Goal: Transaction & Acquisition: Purchase product/service

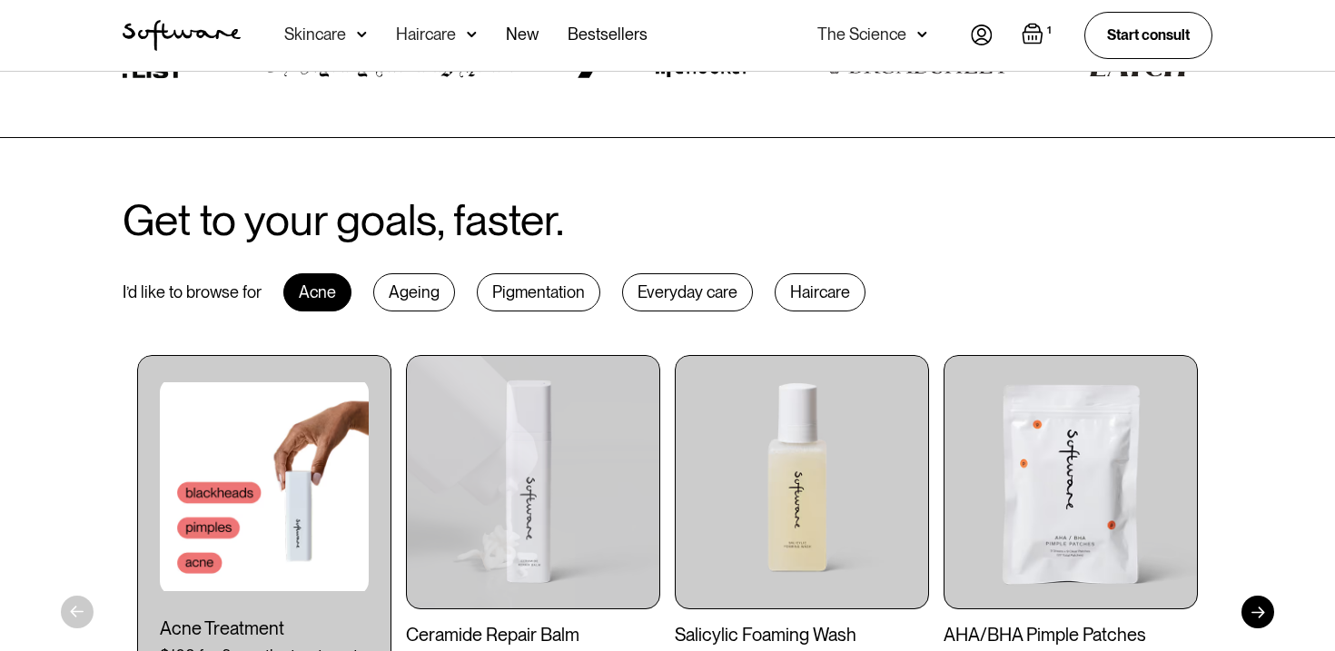
scroll to position [785, 0]
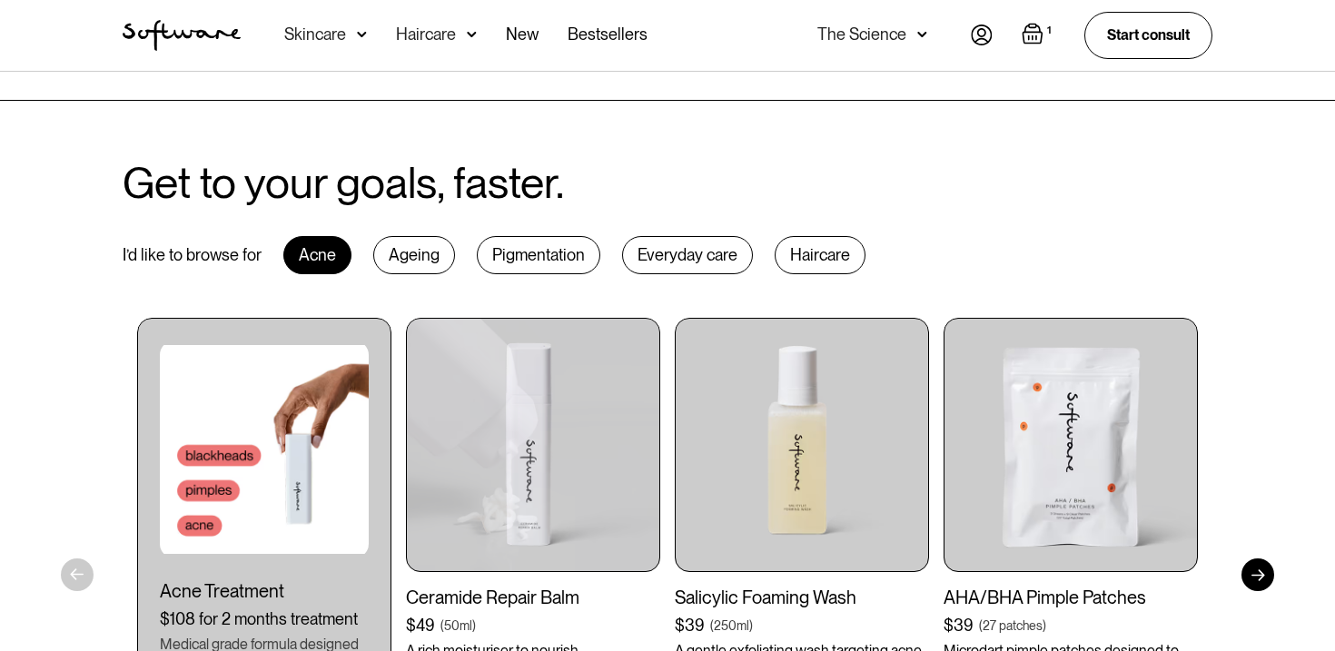
click at [584, 525] on img at bounding box center [533, 445] width 254 height 254
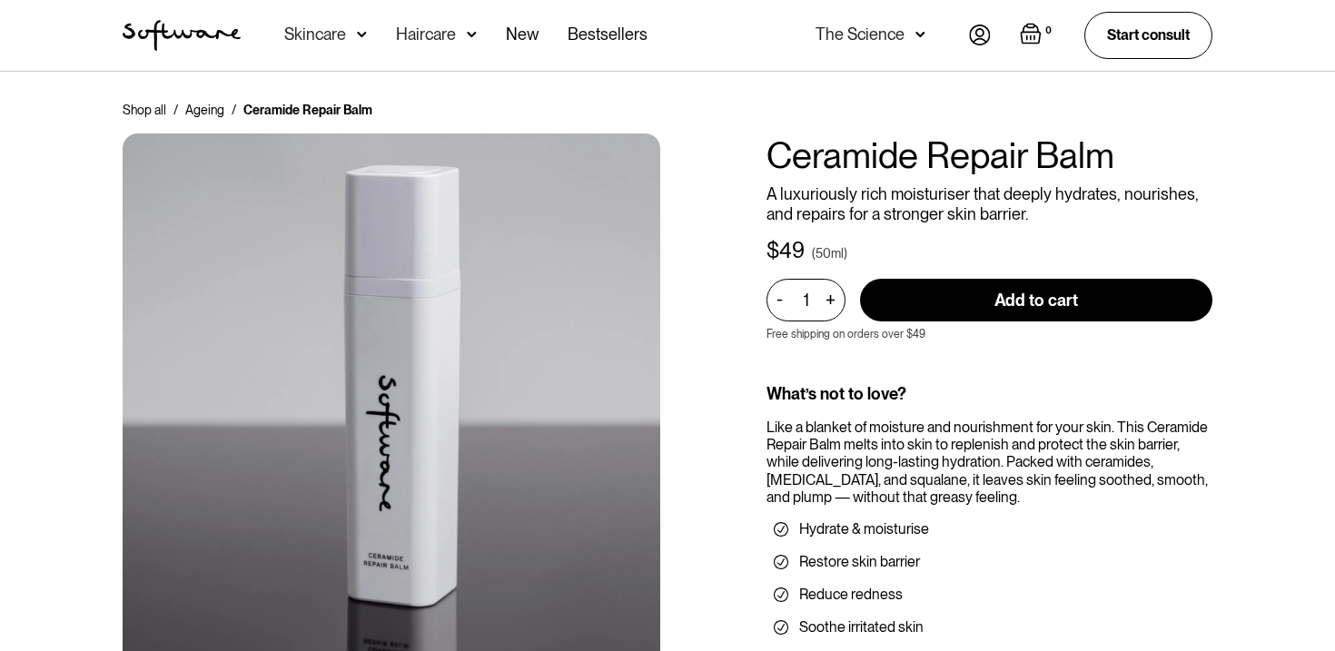
click at [979, 277] on div "1 - + Add to cart Buy now This product is out of stock. Product is not availabl…" at bounding box center [989, 296] width 446 height 64
click at [979, 297] on input "Add to cart" at bounding box center [1036, 300] width 352 height 43
type input "Add to cart"
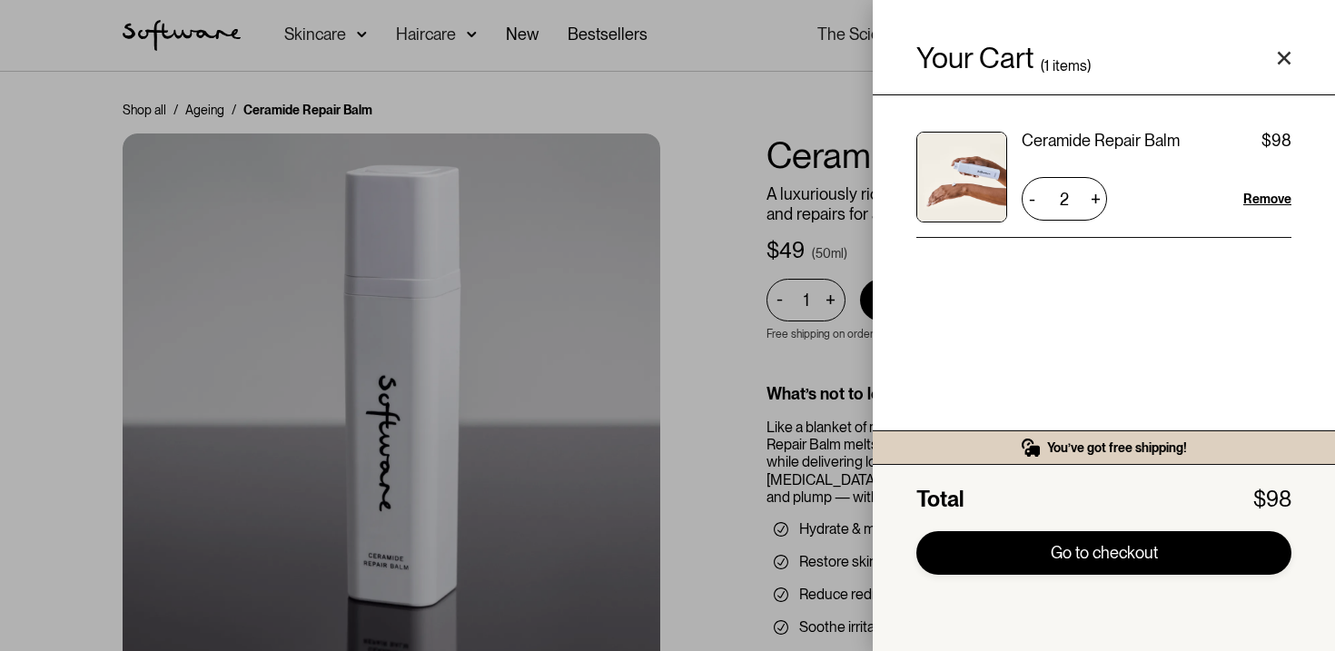
click at [1142, 545] on link "Go to checkout" at bounding box center [1103, 553] width 375 height 44
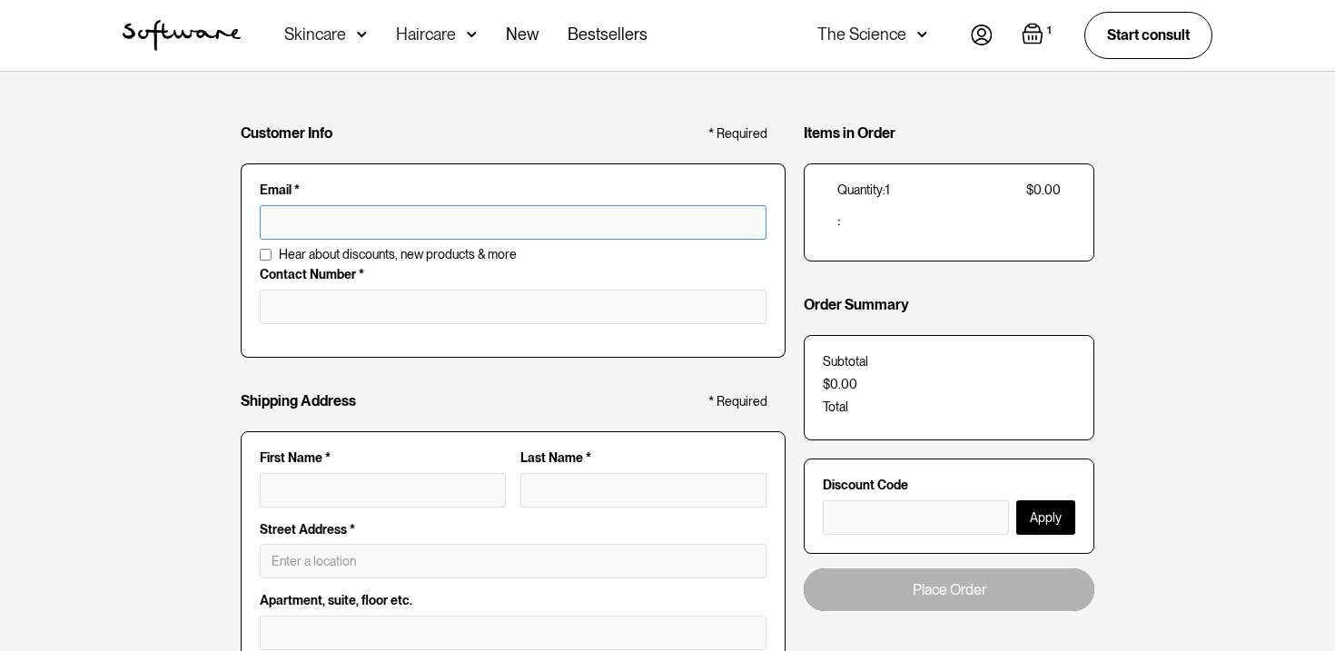
type input "kylecusack1@hotmail.com"
type input "kyle cusack"
type input "196 Darlington Dr"
type input "Banora Point"
type input "NSW"
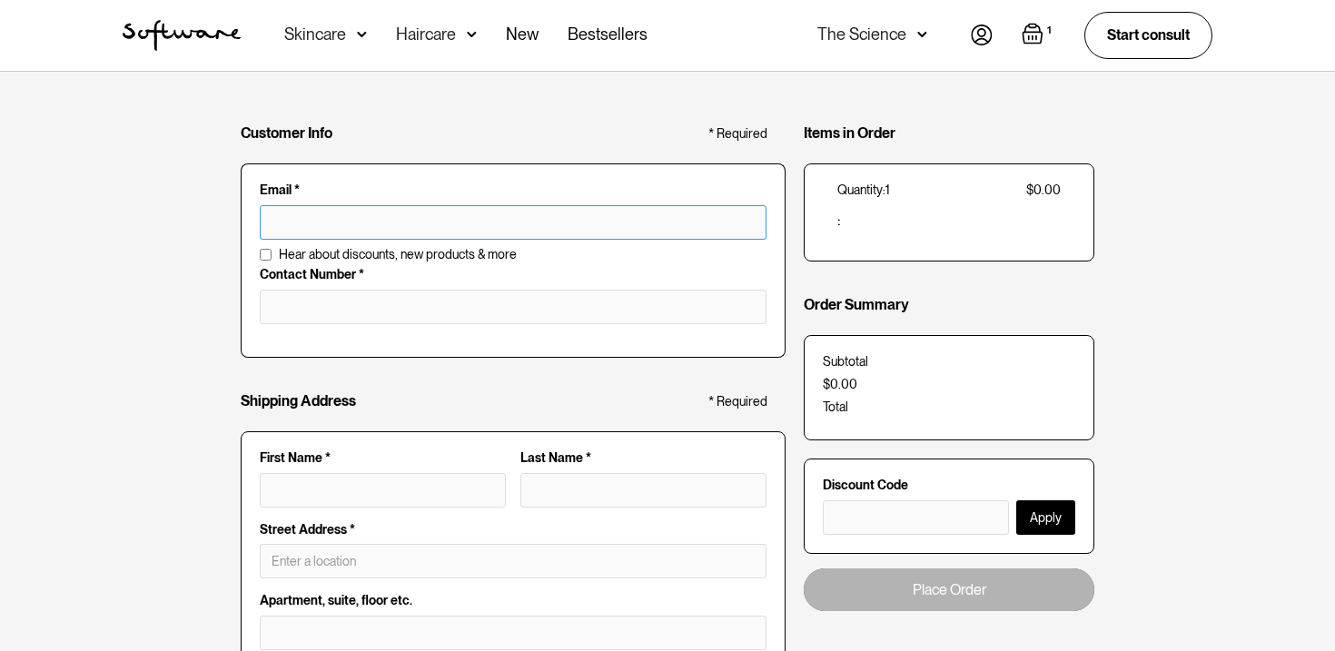
type input "2486"
click at [377, 230] on input "kylecusack1@hotmail.com" at bounding box center [513, 222] width 507 height 35
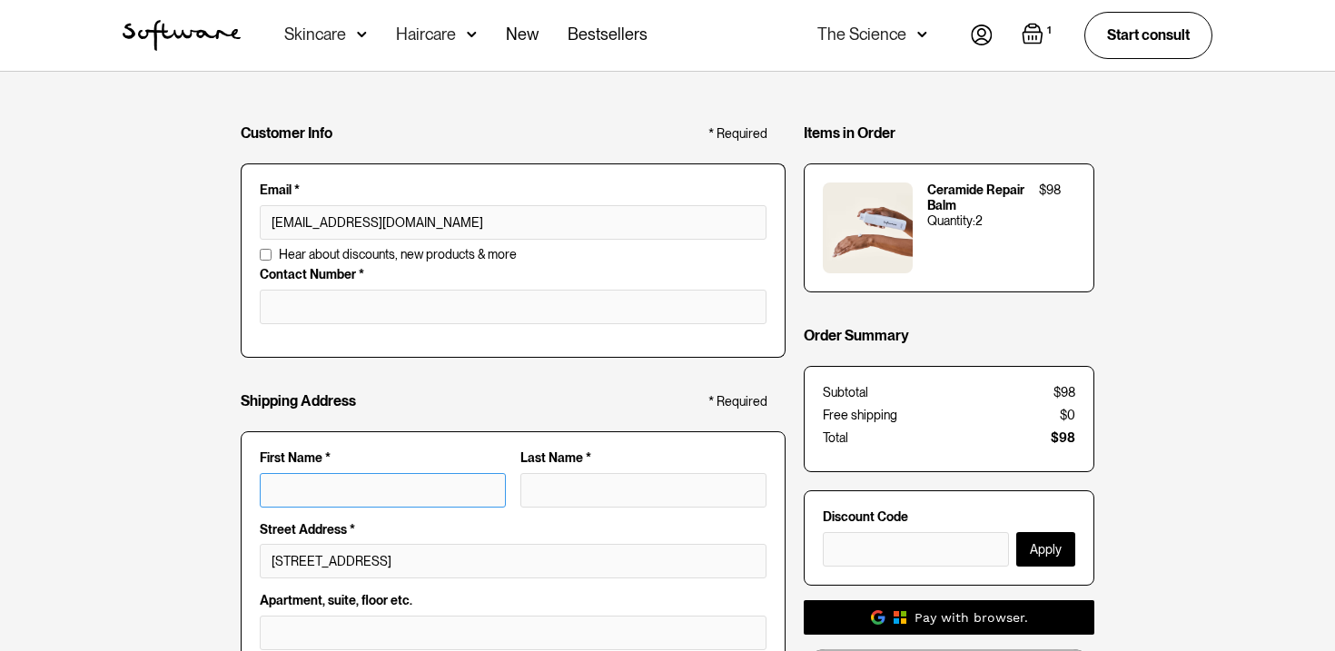
click at [343, 481] on input "First Name *" at bounding box center [383, 490] width 246 height 35
type input "k"
type input "ky"
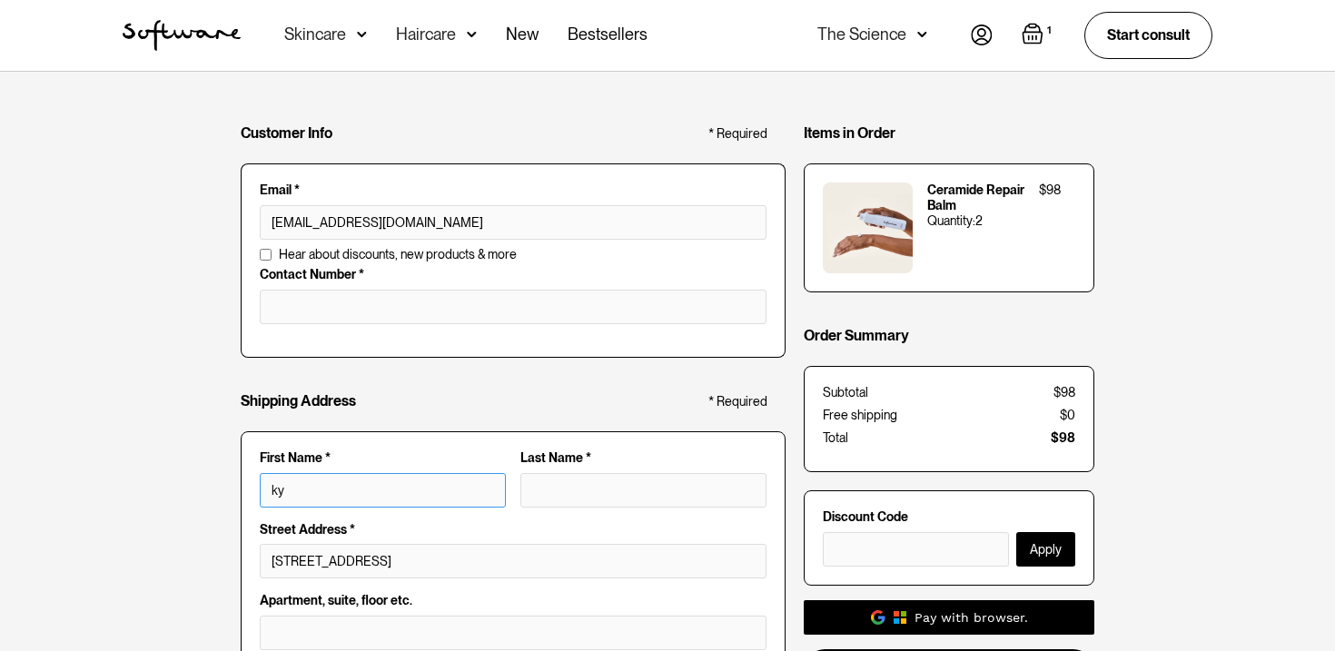
type input "kyl"
type input "kyle"
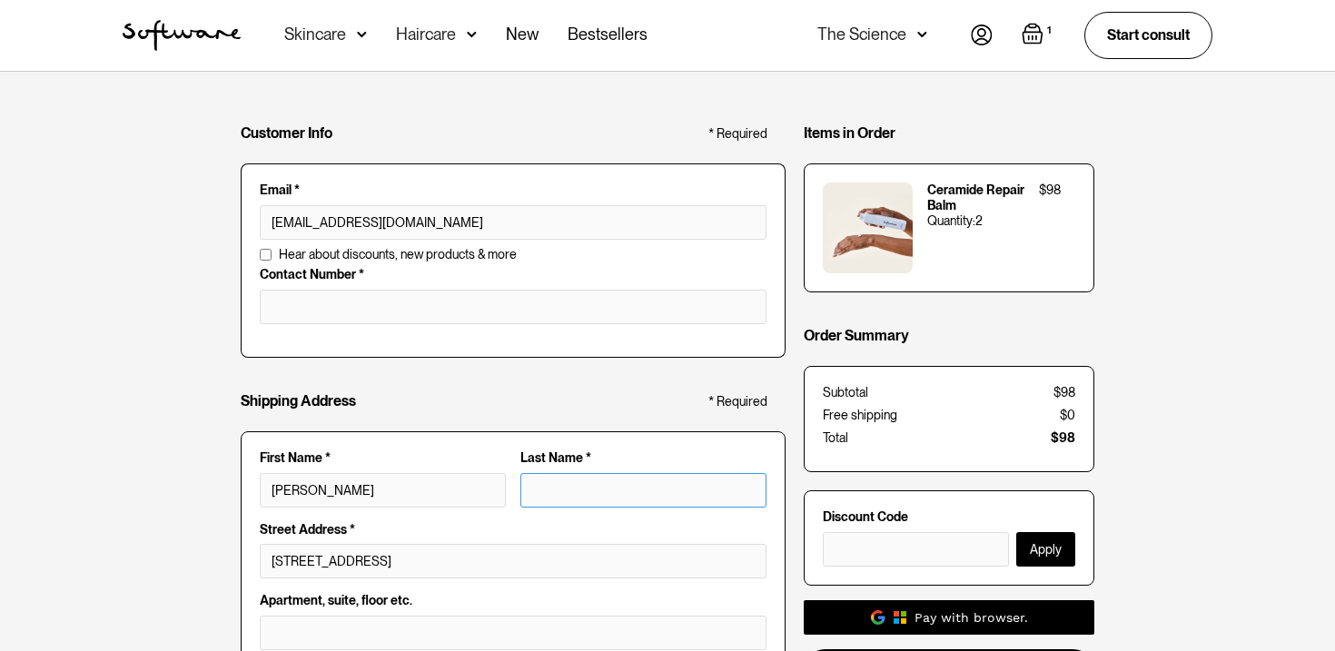
click at [547, 503] on input "Last Name *" at bounding box center [643, 490] width 246 height 35
type input "c"
type input "kyle c"
type input "cu"
type input "kyle cu"
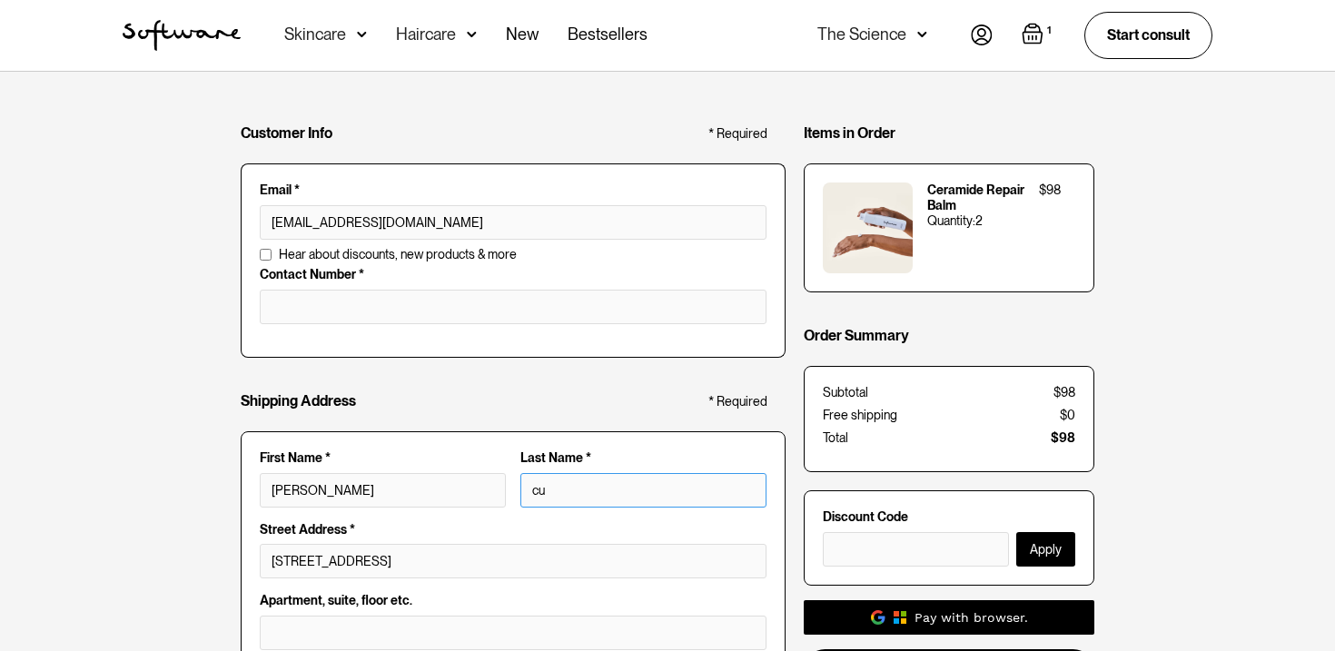
type input "cus"
type input "kyle cus"
type input "cusa"
type input "kyle cusa"
type input "cusac"
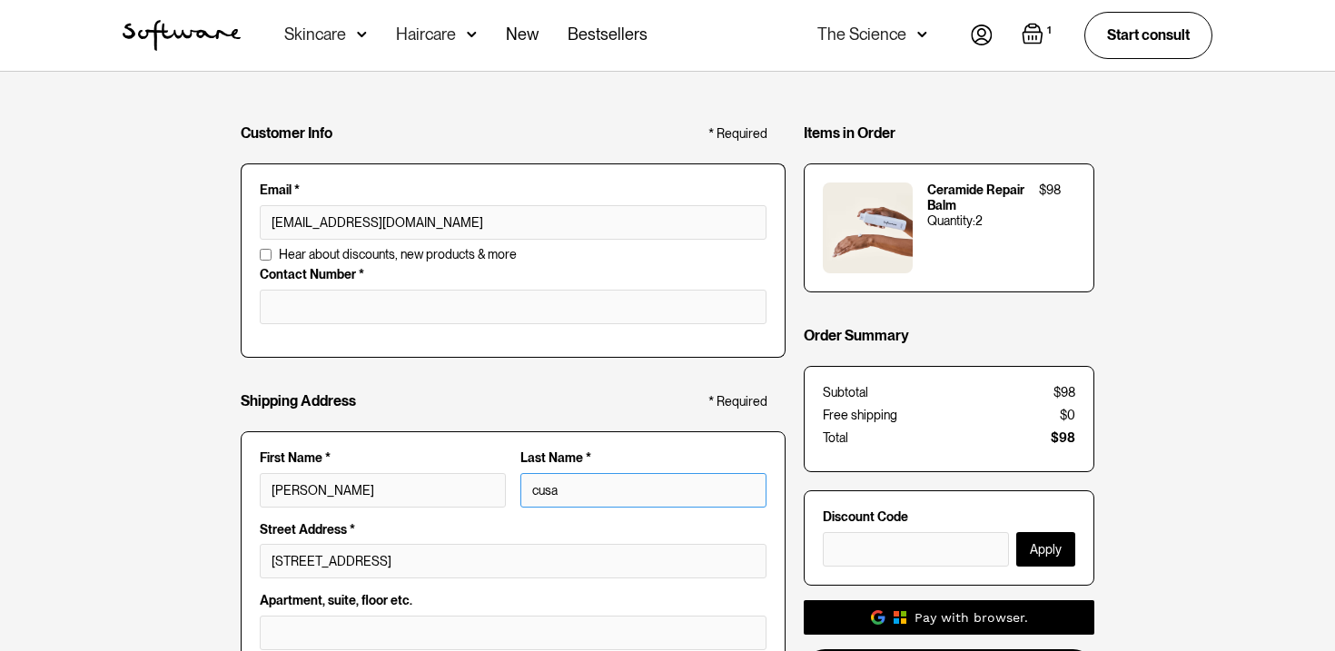
type input "kyle cusac"
type input "cusack"
type input "kyle cusack"
type input "cusack"
click at [373, 569] on input "196 Darlington Dr" at bounding box center [513, 561] width 507 height 35
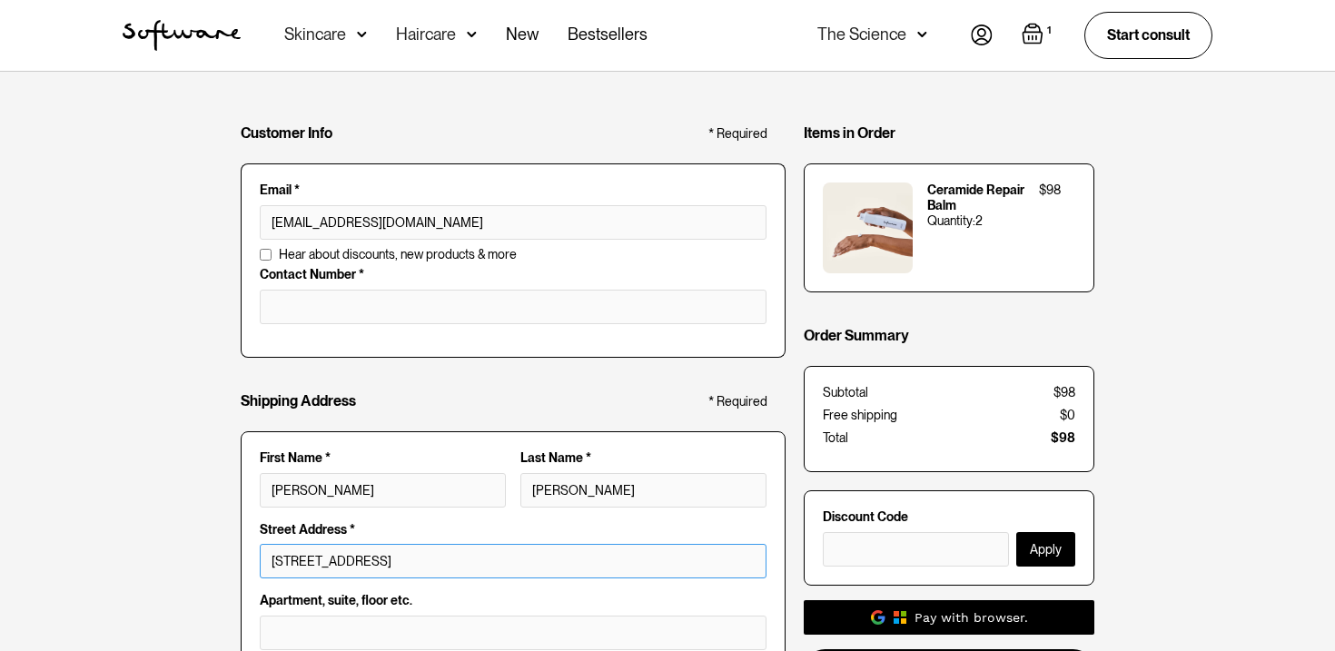
click at [373, 569] on input "196 Darlington Dr" at bounding box center [513, 561] width 507 height 35
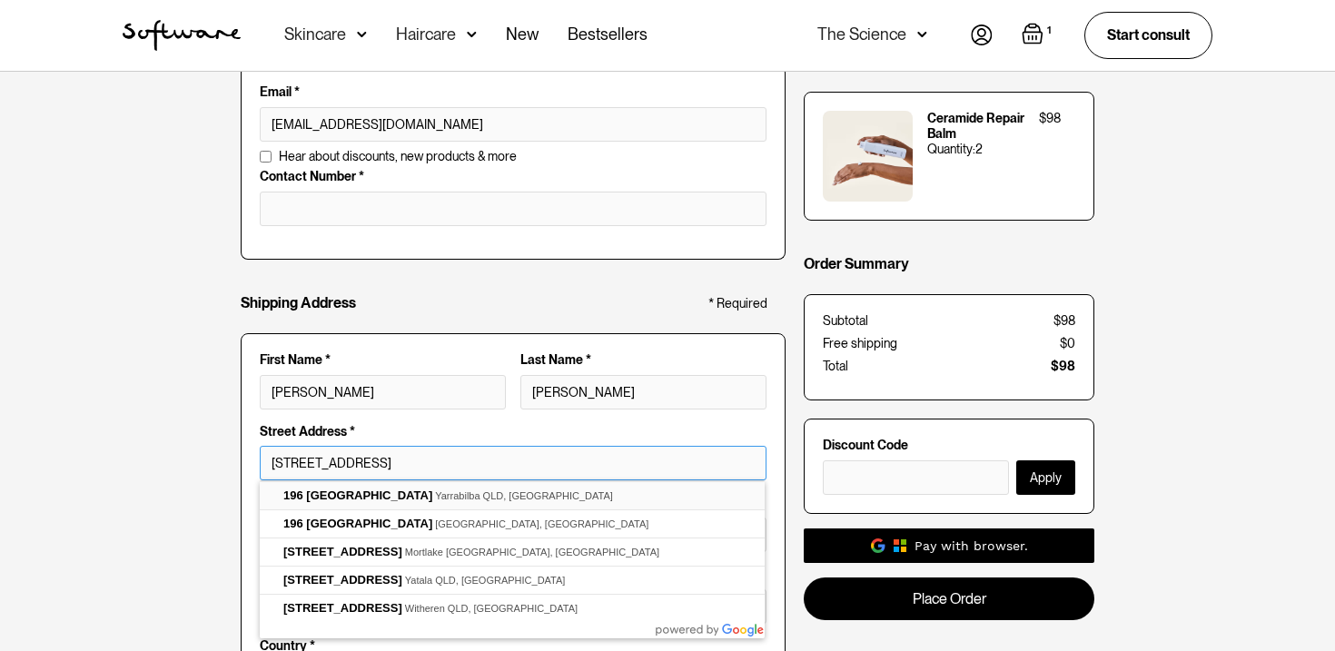
scroll to position [102, 0]
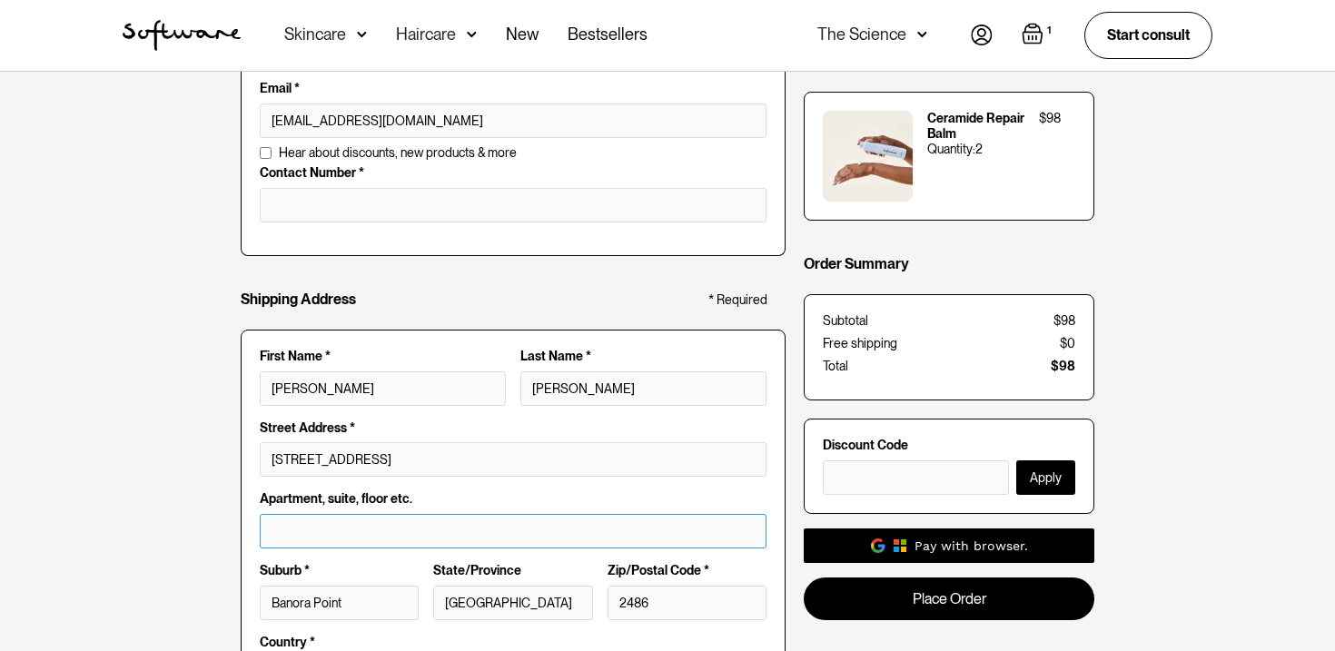
type input "196 Darlington Dr"
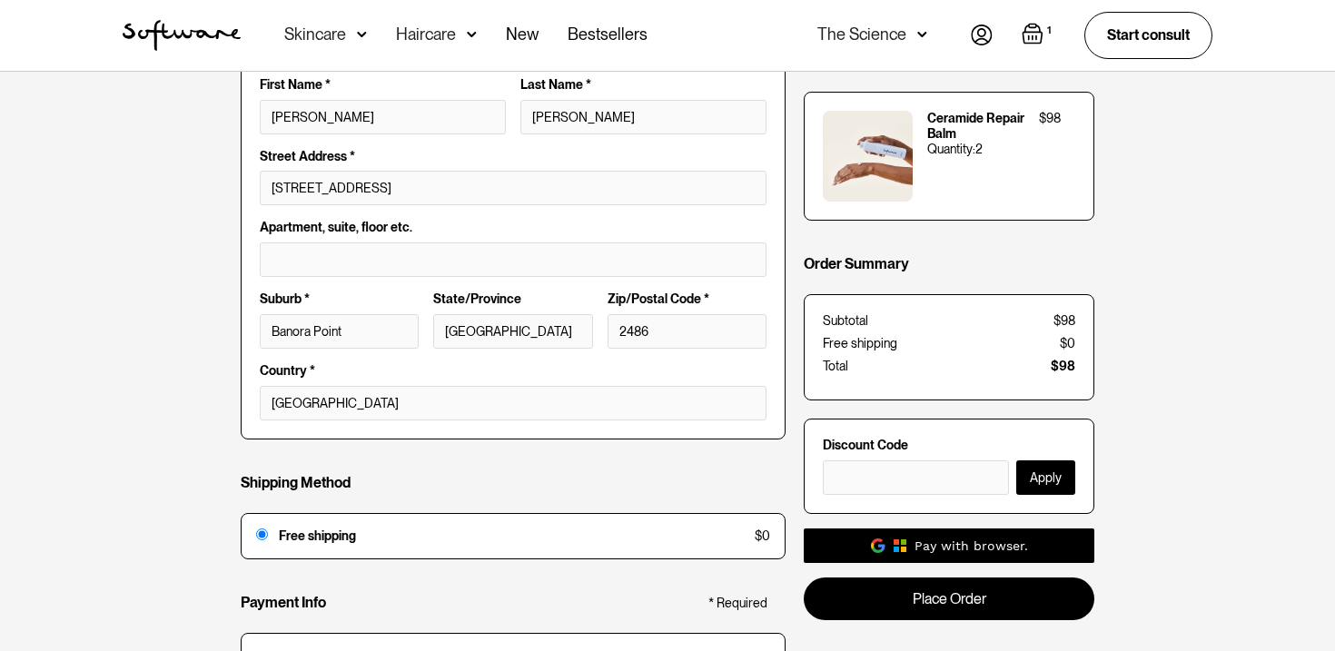
scroll to position [0, 0]
